Goal: Information Seeking & Learning: Learn about a topic

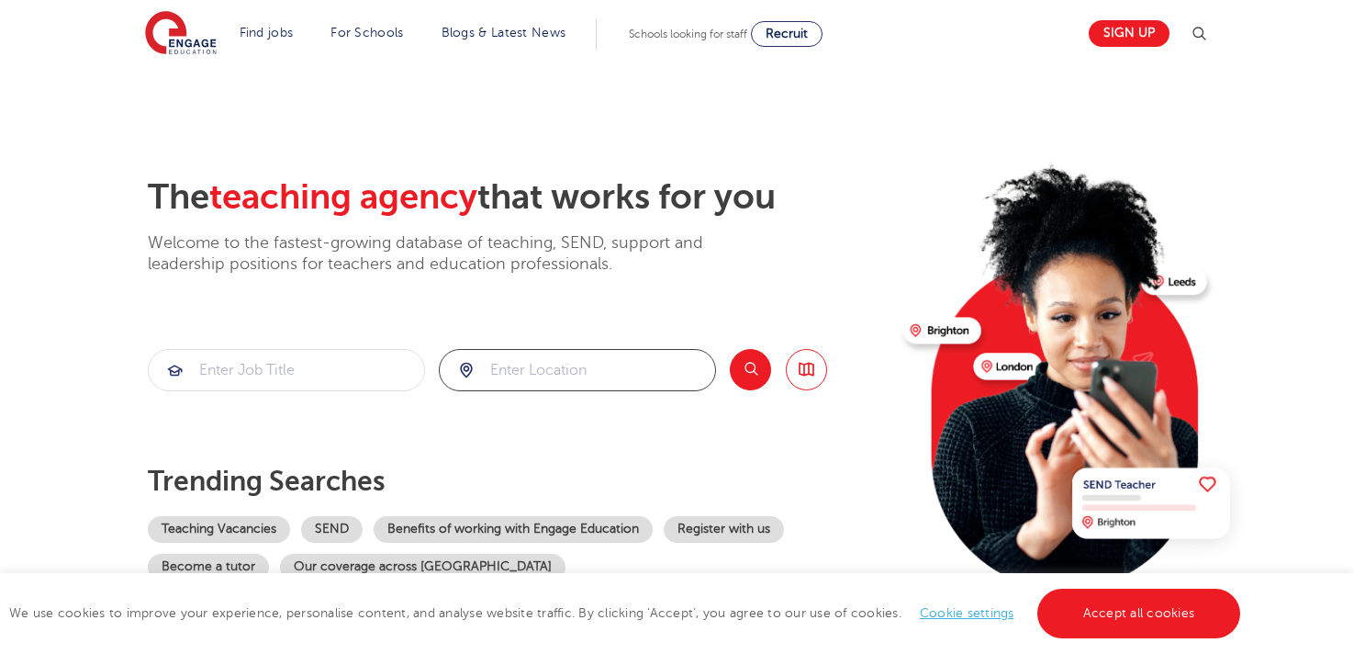
click at [547, 353] on input "search" at bounding box center [577, 370] width 275 height 40
click at [568, 440] on li "[GEOGRAPHIC_DATA]" at bounding box center [577, 424] width 263 height 37
type input "[GEOGRAPHIC_DATA]"
click at [741, 379] on button "Search" at bounding box center [750, 369] width 41 height 41
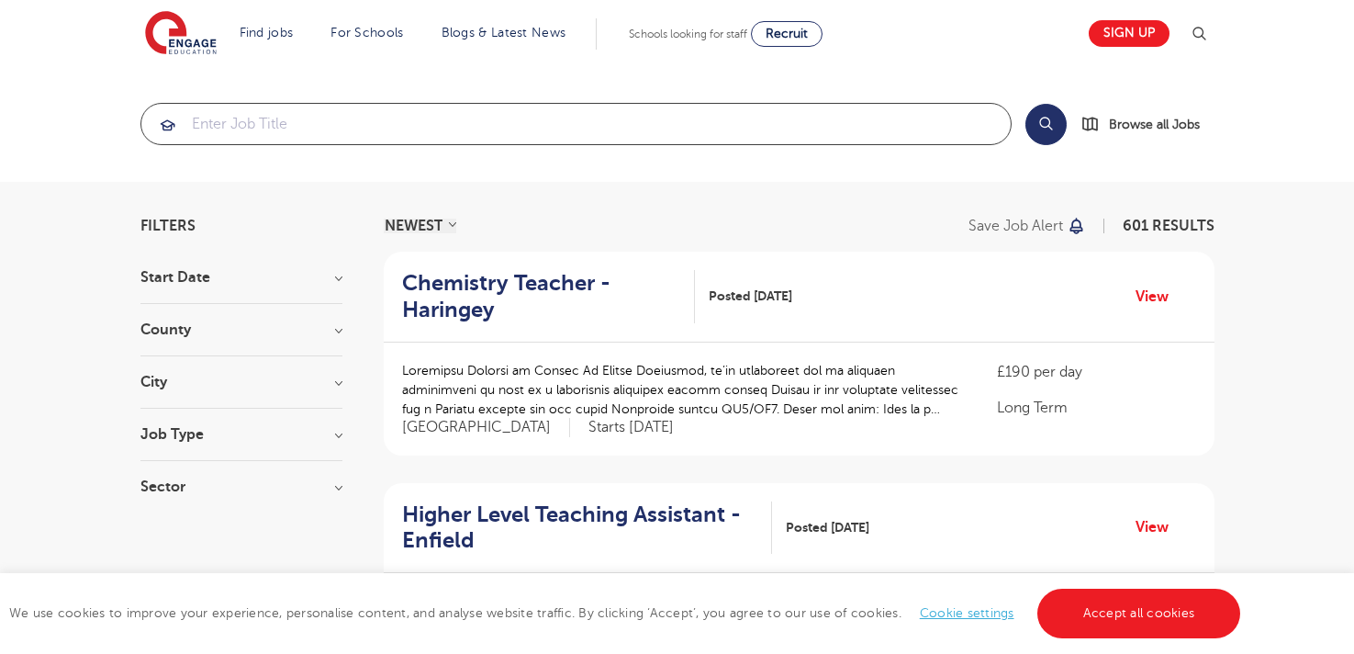
click at [574, 124] on input "search" at bounding box center [576, 124] width 870 height 40
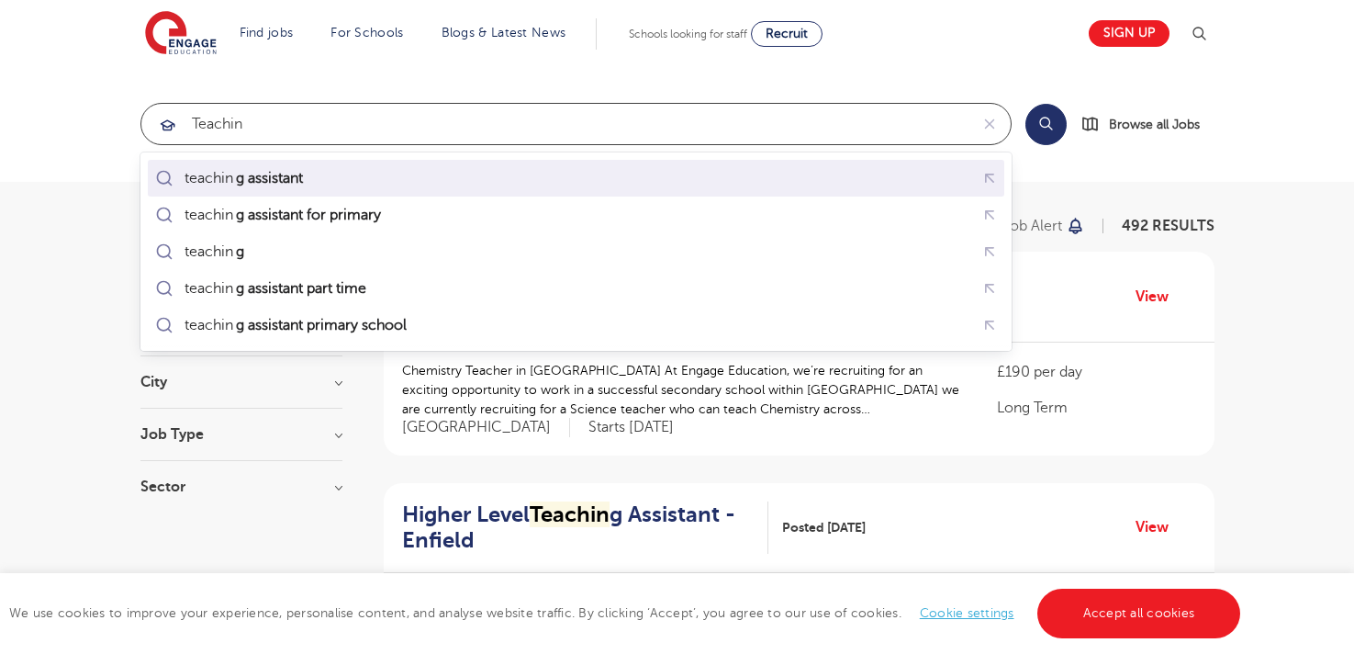
click at [551, 168] on div "teachin g assistant" at bounding box center [576, 178] width 849 height 28
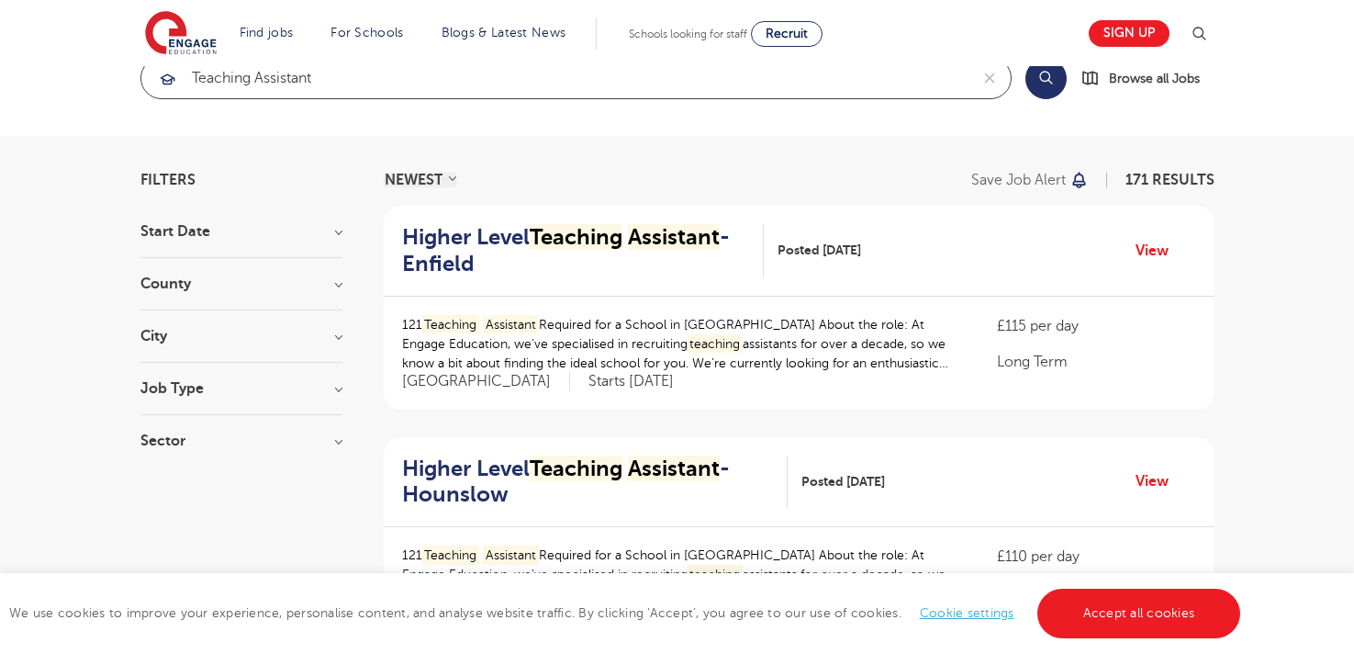
scroll to position [47, 0]
type input "teaching assistant"
click at [269, 389] on h3 "Job Type" at bounding box center [241, 387] width 202 height 15
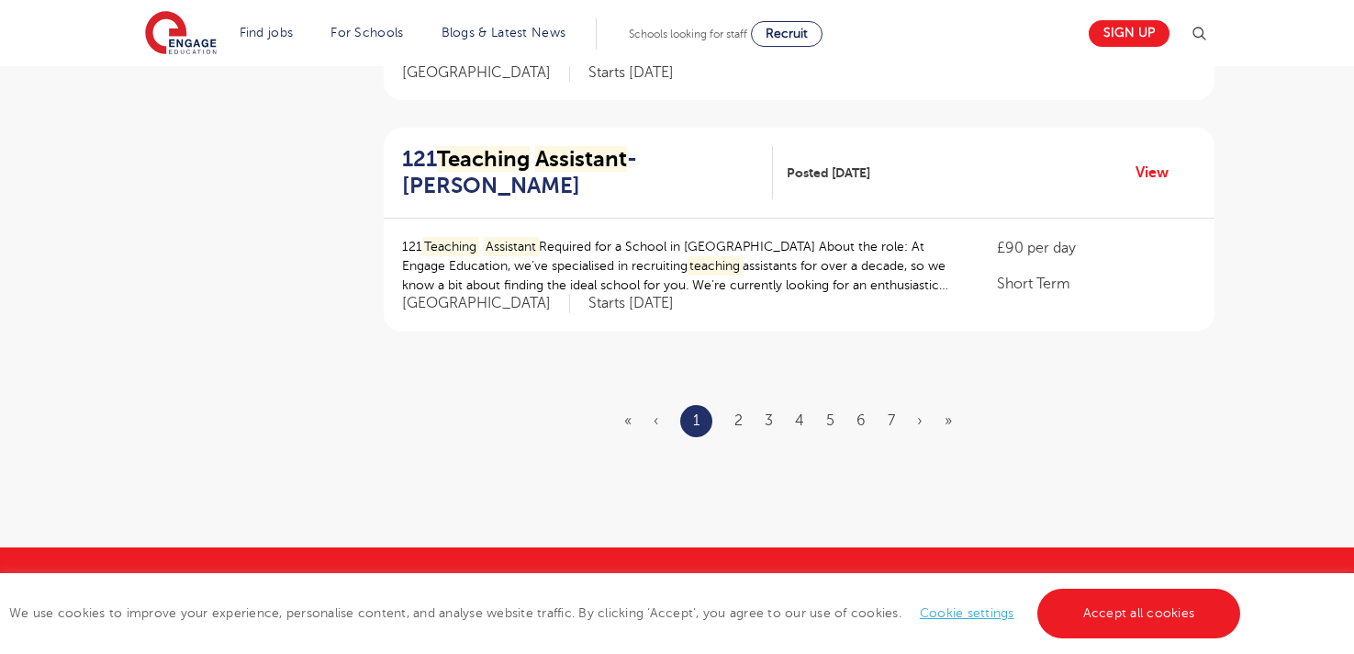
scroll to position [2230, 0]
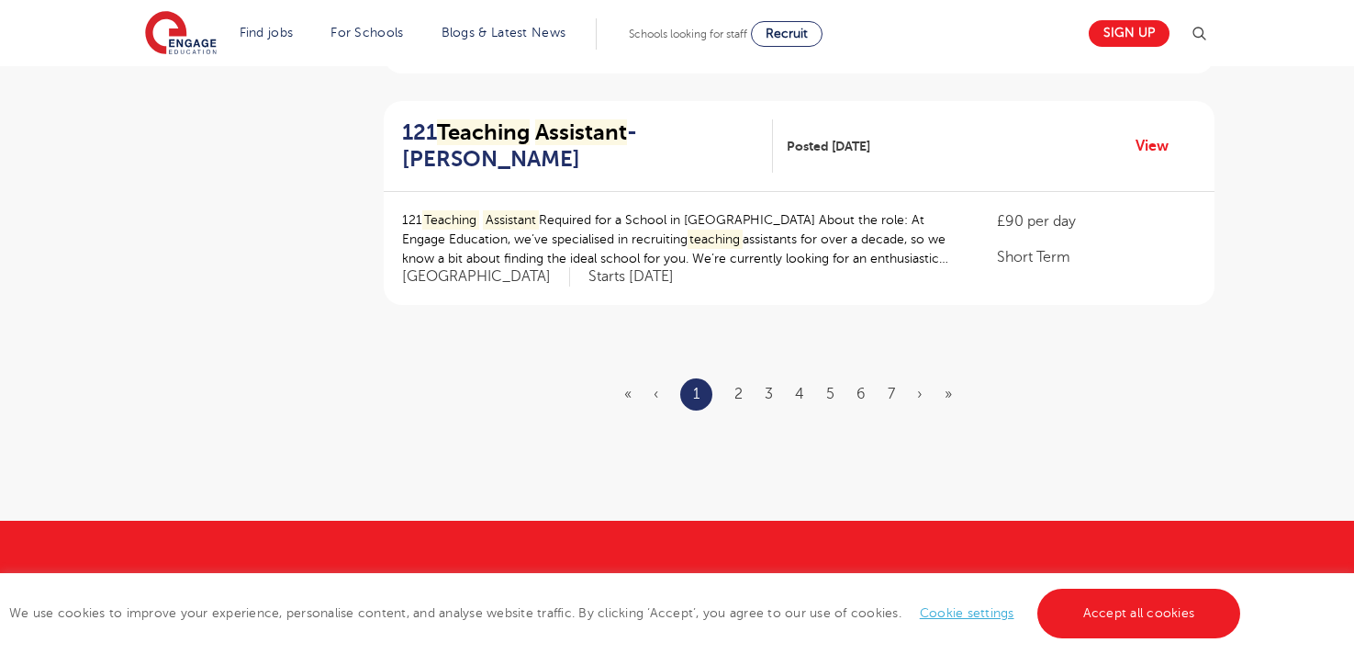
click at [734, 400] on ul "« ‹ 1 2 3 4 5 6 7 › »" at bounding box center [799, 394] width 350 height 32
click at [736, 384] on li "2" at bounding box center [739, 394] width 8 height 24
click at [736, 388] on link "2" at bounding box center [739, 394] width 8 height 17
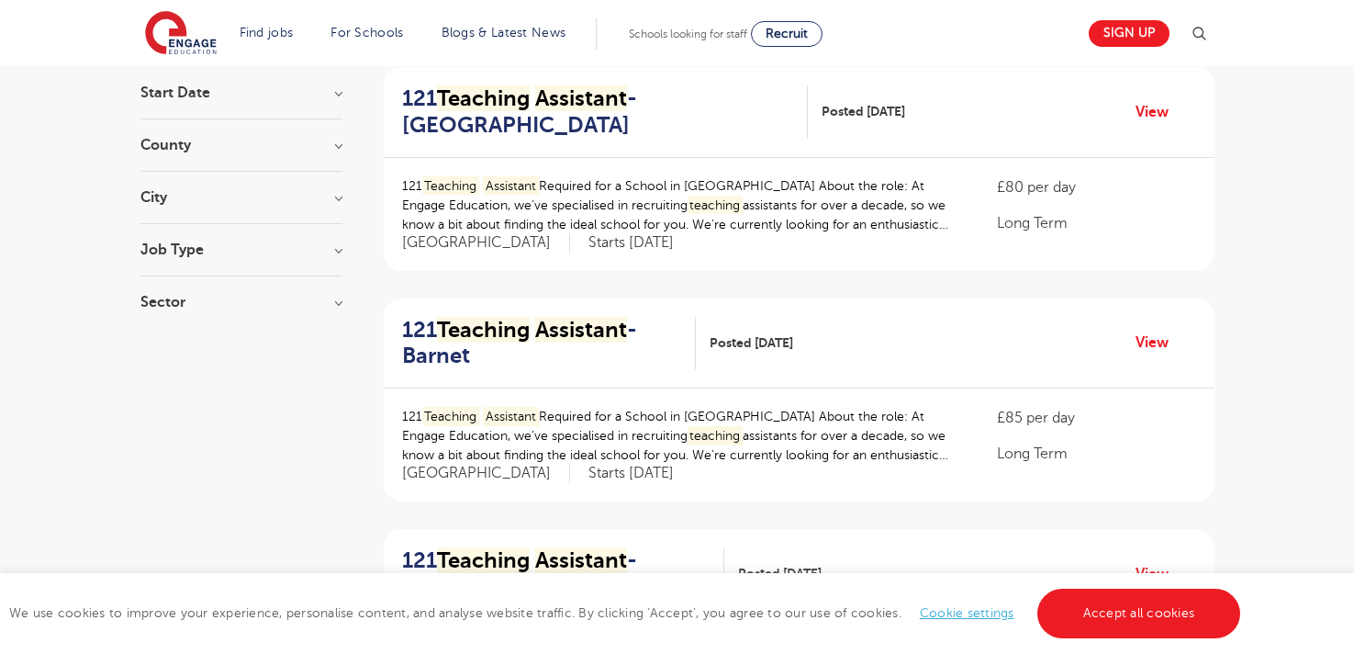
scroll to position [342, 0]
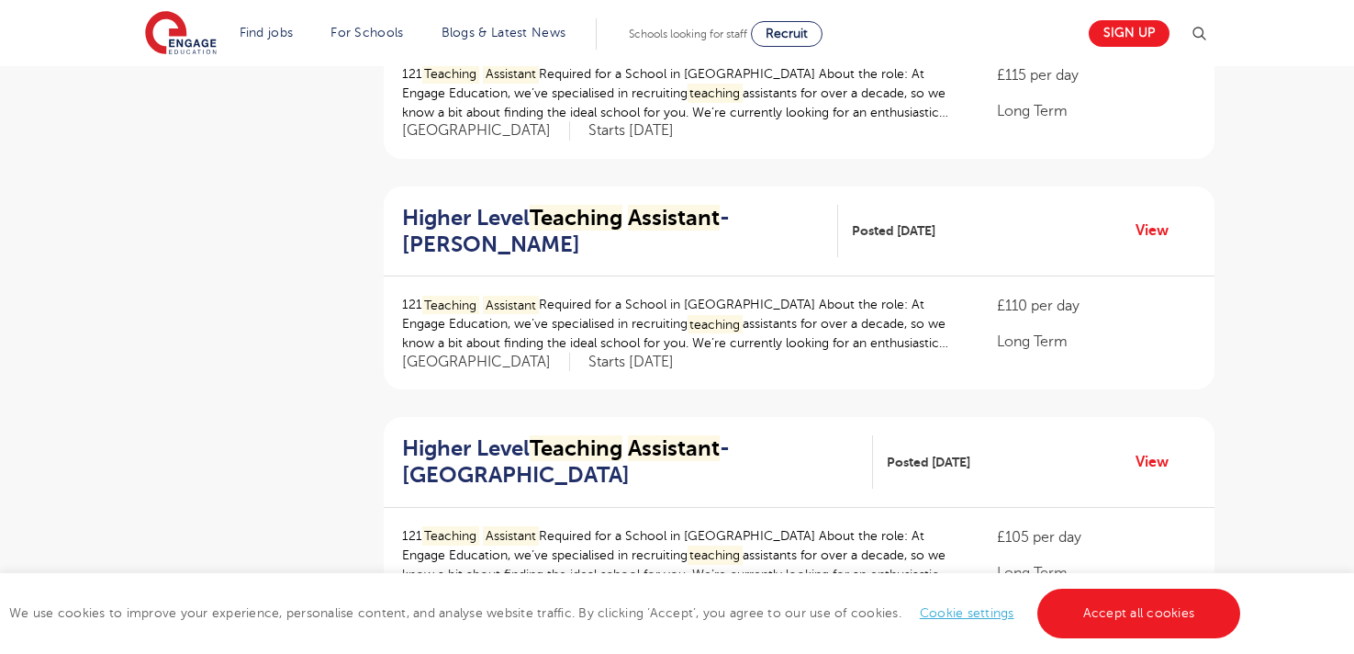
scroll to position [1917, 0]
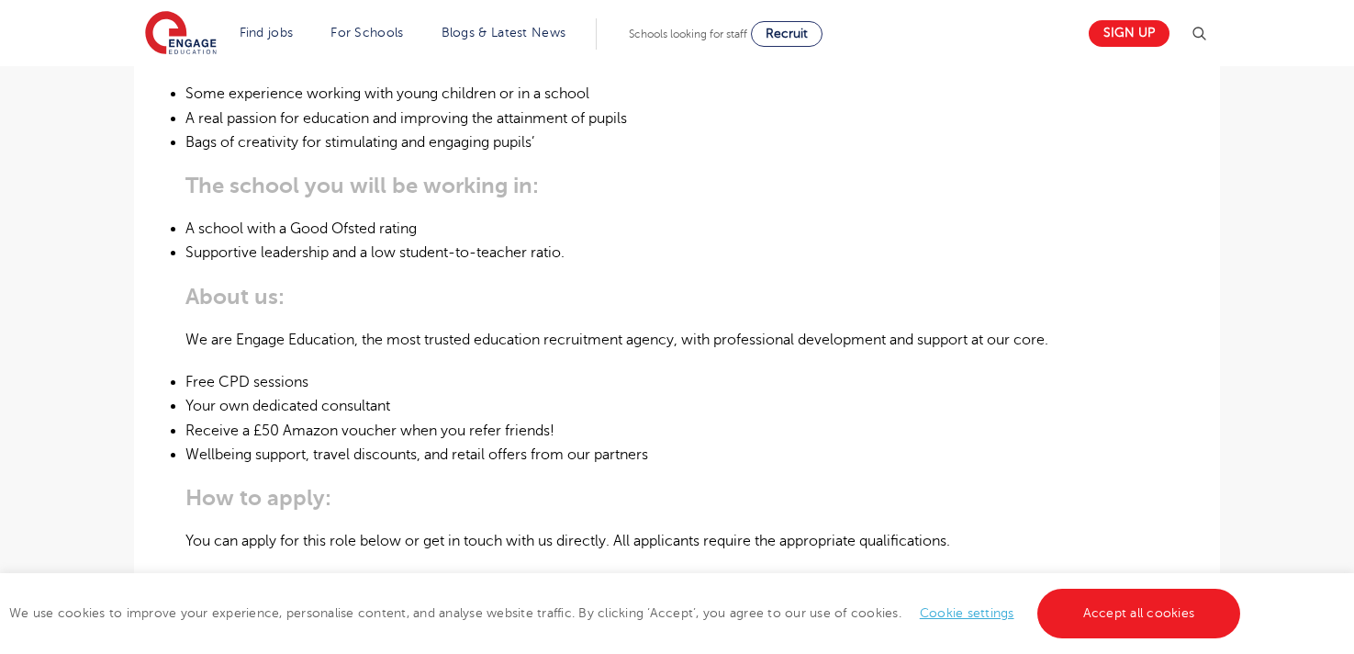
scroll to position [889, 0]
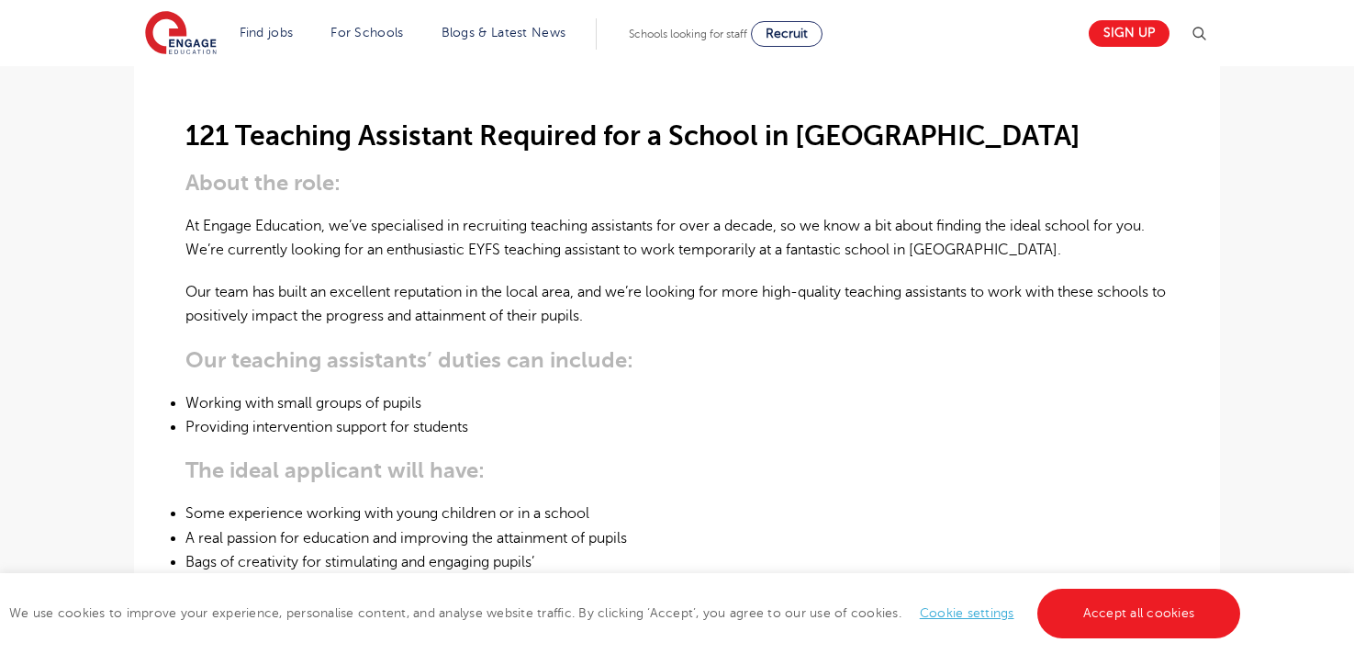
scroll to position [807, 0]
